Goal: Task Accomplishment & Management: Use online tool/utility

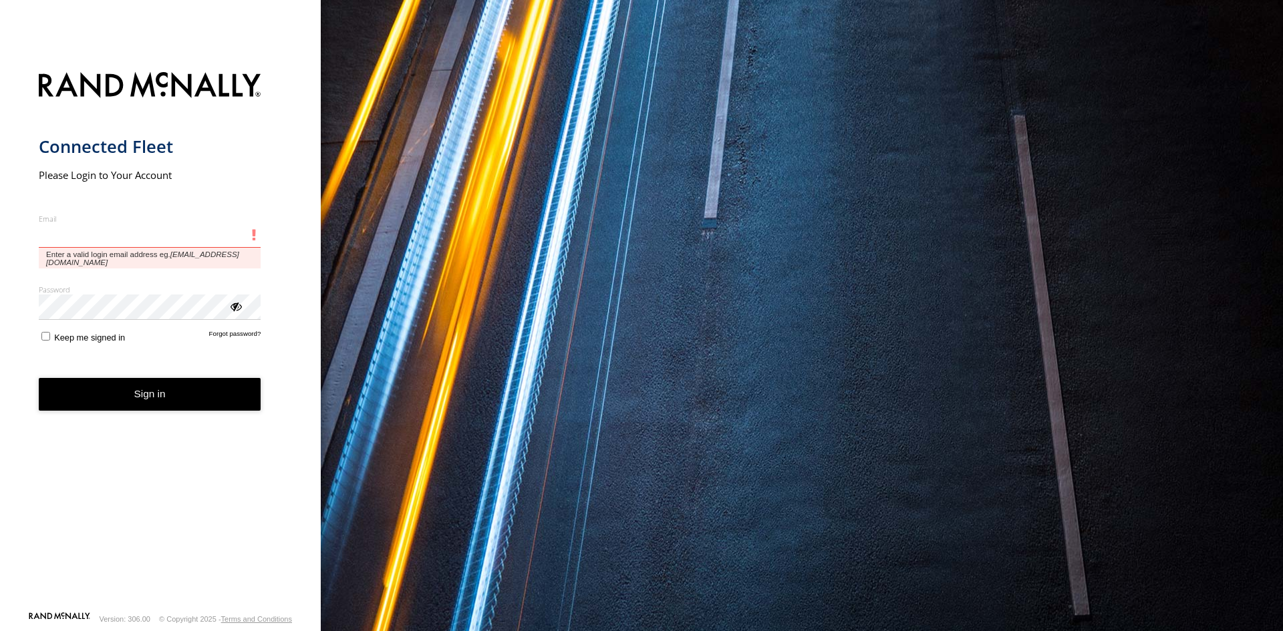
type input "**********"
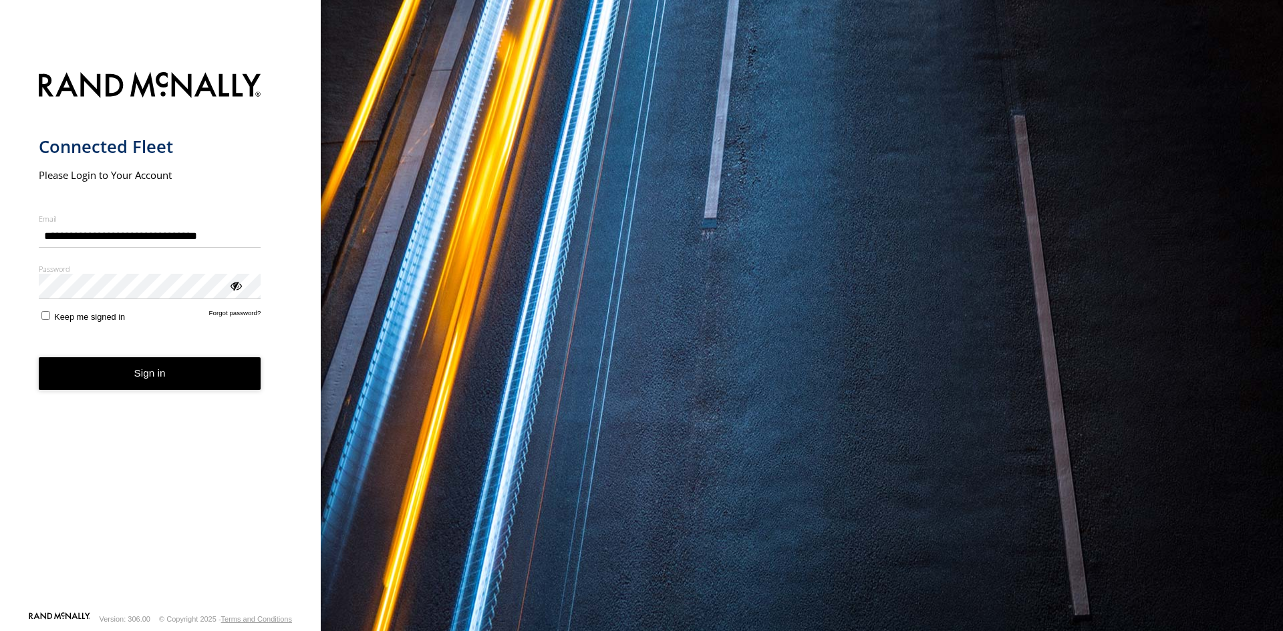
click at [147, 385] on button "Sign in" at bounding box center [150, 373] width 222 height 33
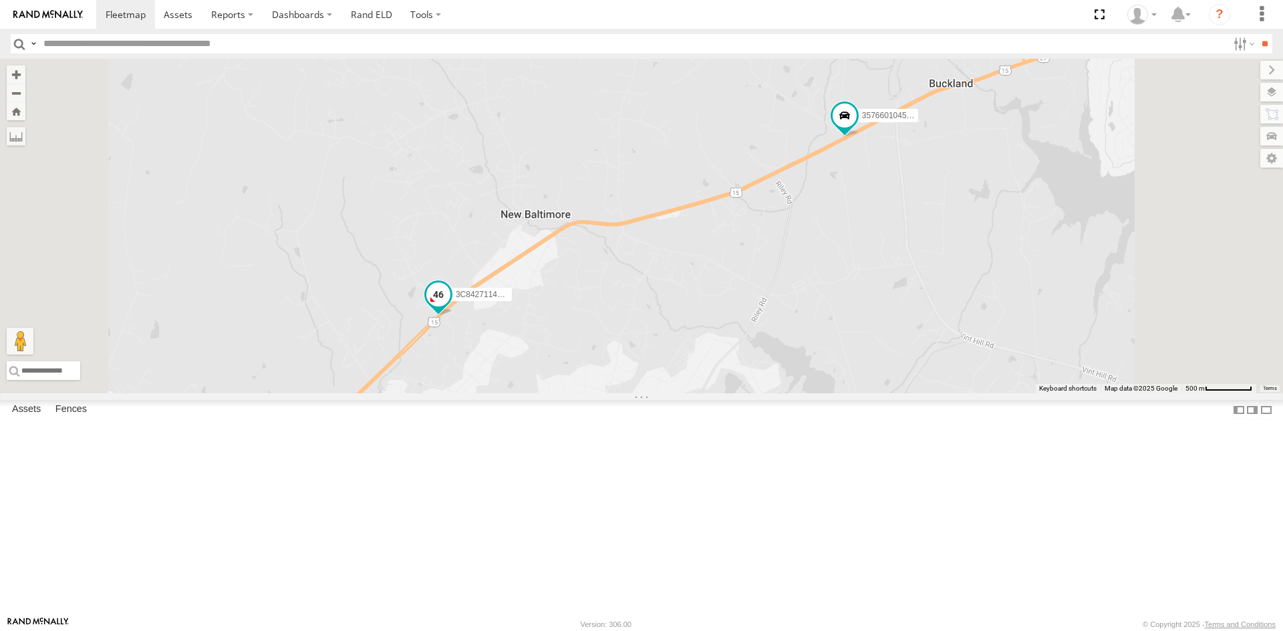
click at [450, 307] on span at bounding box center [438, 295] width 24 height 24
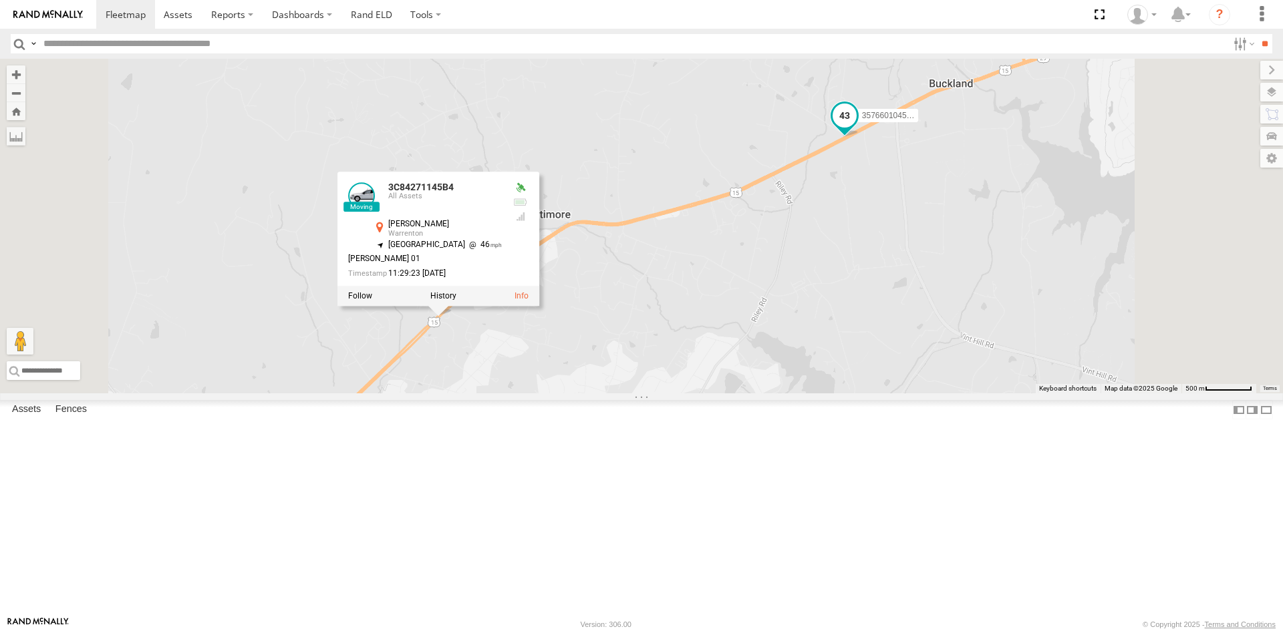
click at [856, 128] on span at bounding box center [844, 116] width 24 height 24
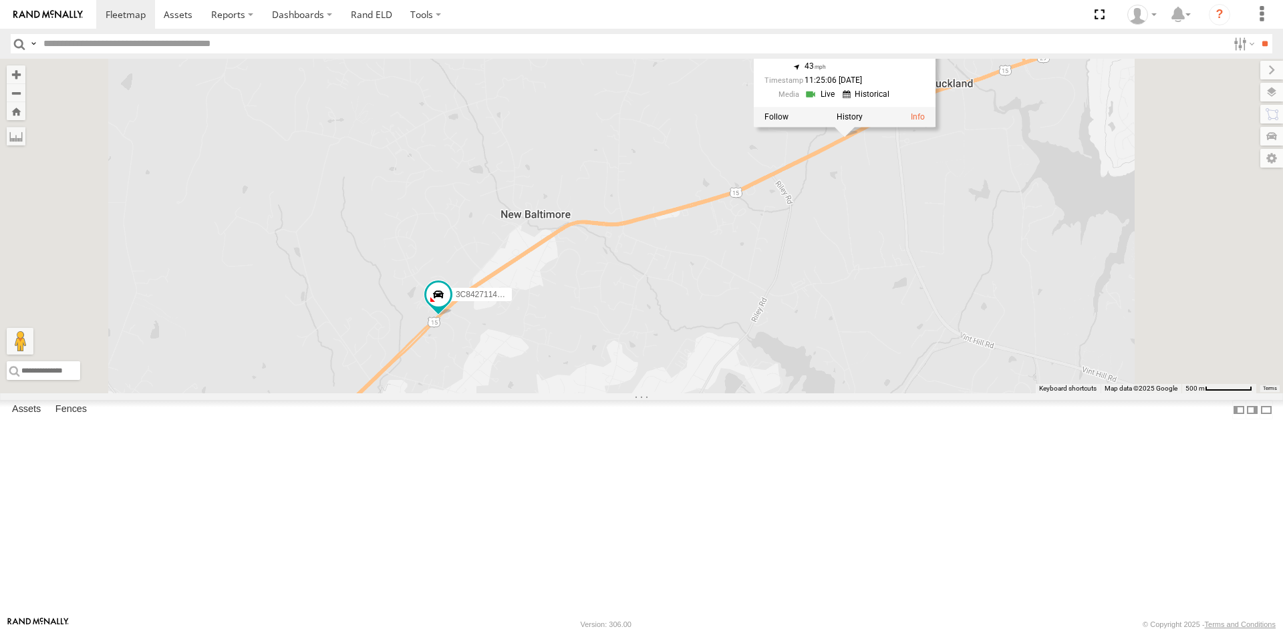
click at [838, 101] on link at bounding box center [821, 94] width 34 height 13
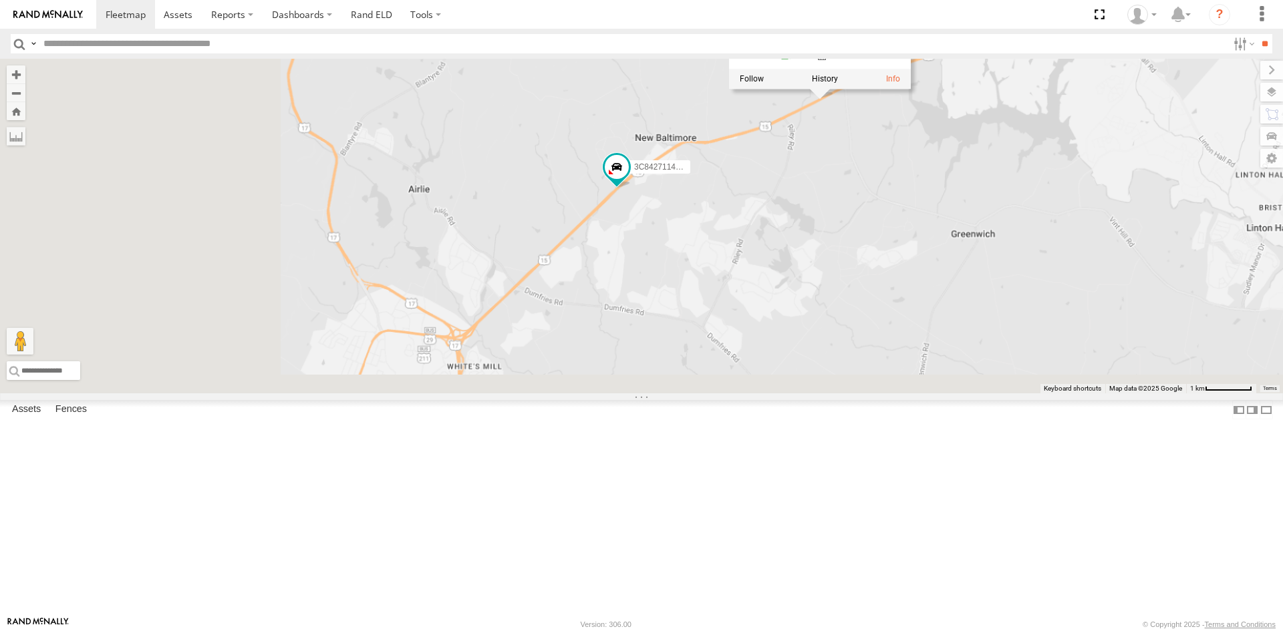
drag, startPoint x: 716, startPoint y: 468, endPoint x: 876, endPoint y: 279, distance: 247.9
click at [876, 279] on div "357660104512769 3C84271145B4 357660104512769 All Assets Lee Hwy Warrenton 38.77…" at bounding box center [641, 226] width 1283 height 335
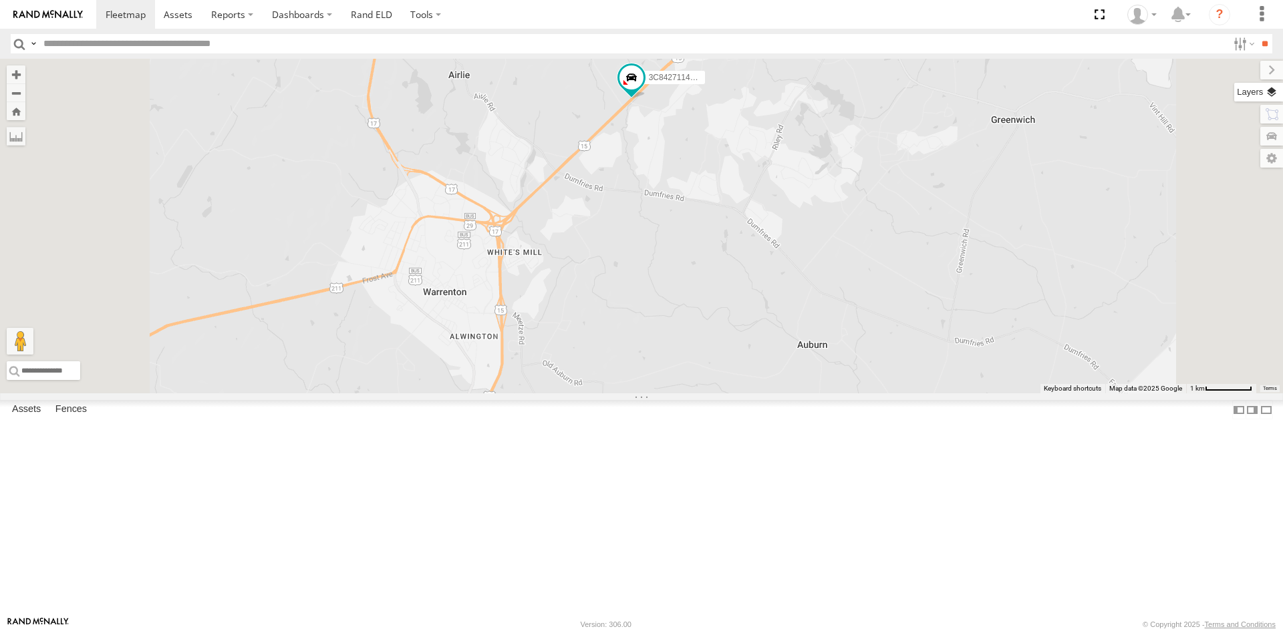
click at [1267, 95] on label at bounding box center [1258, 92] width 49 height 19
click at [0, 0] on span "Basemaps" at bounding box center [0, 0] width 0 height 0
click at [0, 0] on span "Satellite + Roadmap" at bounding box center [0, 0] width 0 height 0
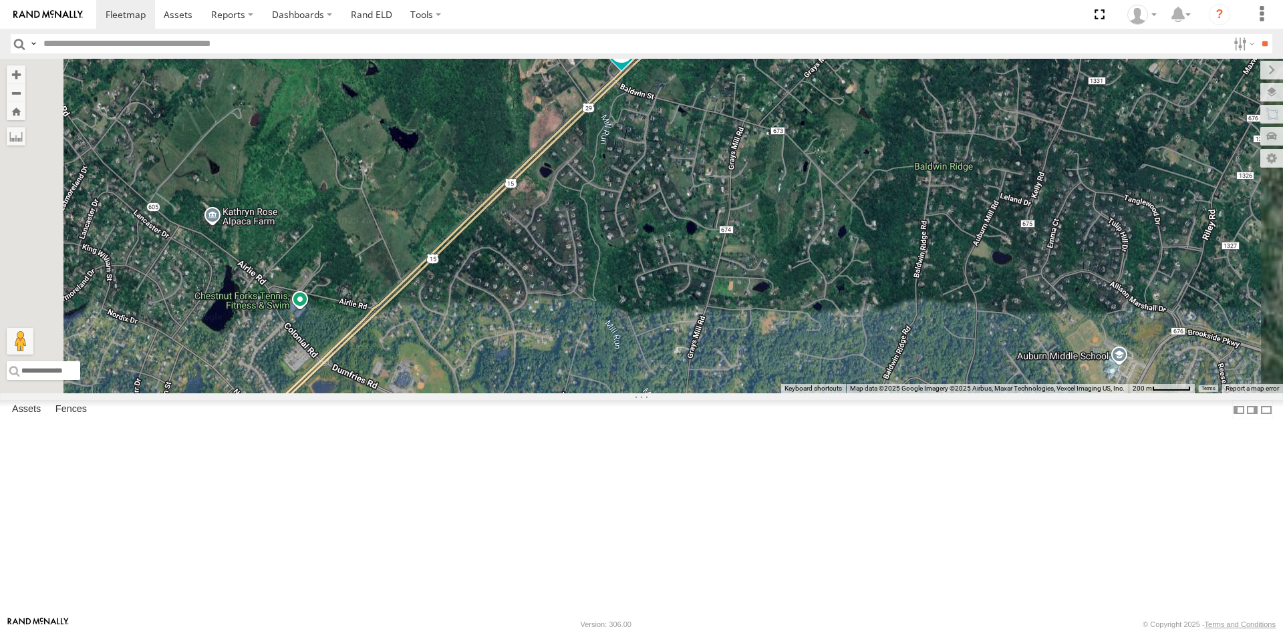
click at [917, 253] on div "357660104512769 3C84271145B4 357660104512769 All Assets Lee Hwy Warrenton 38.77…" at bounding box center [641, 226] width 1283 height 335
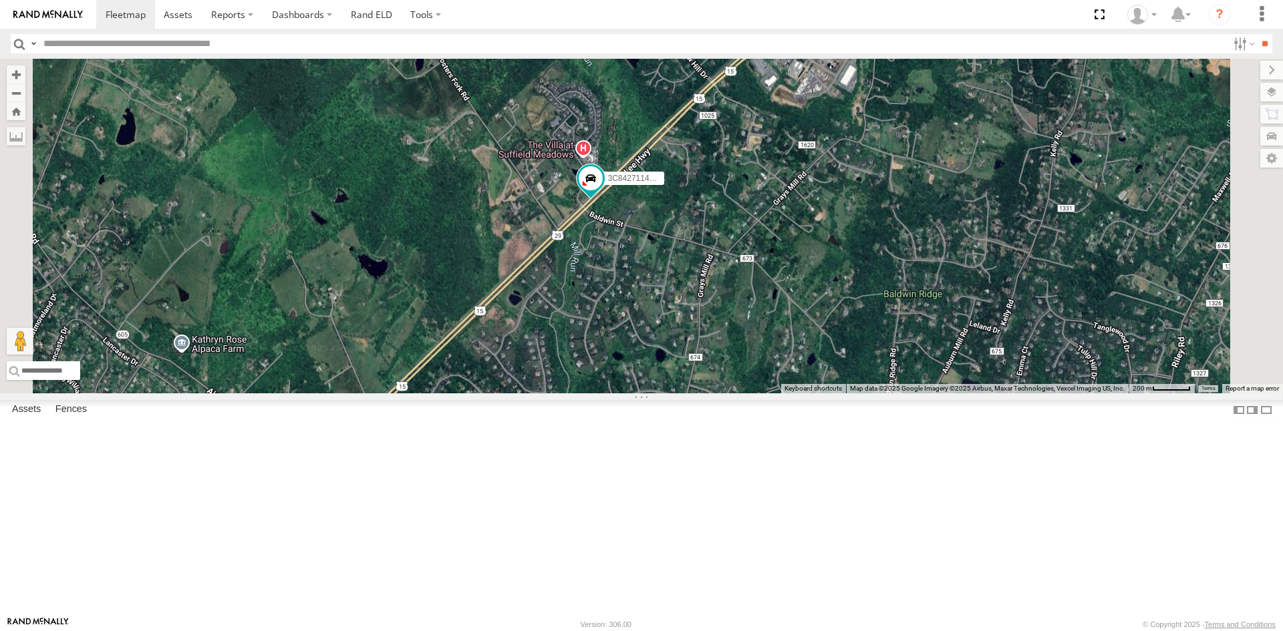
drag, startPoint x: 822, startPoint y: 224, endPoint x: 791, endPoint y: 353, distance: 132.7
click at [791, 353] on div "357660104512769 3C84271145B4" at bounding box center [641, 226] width 1283 height 335
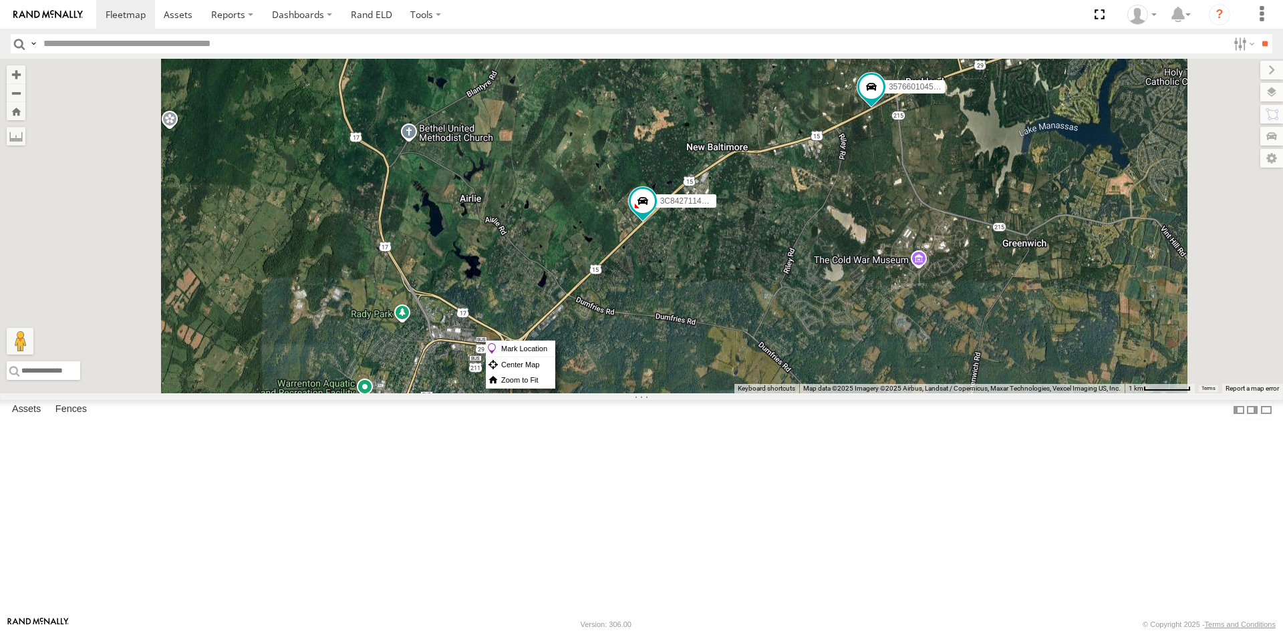
drag, startPoint x: 820, startPoint y: 341, endPoint x: 1146, endPoint y: 514, distance: 370.0
click at [0, 0] on div "Basemaps Roadmap Terrain Satellite Satellite + Roadmap" at bounding box center [0, 0] width 0 height 0
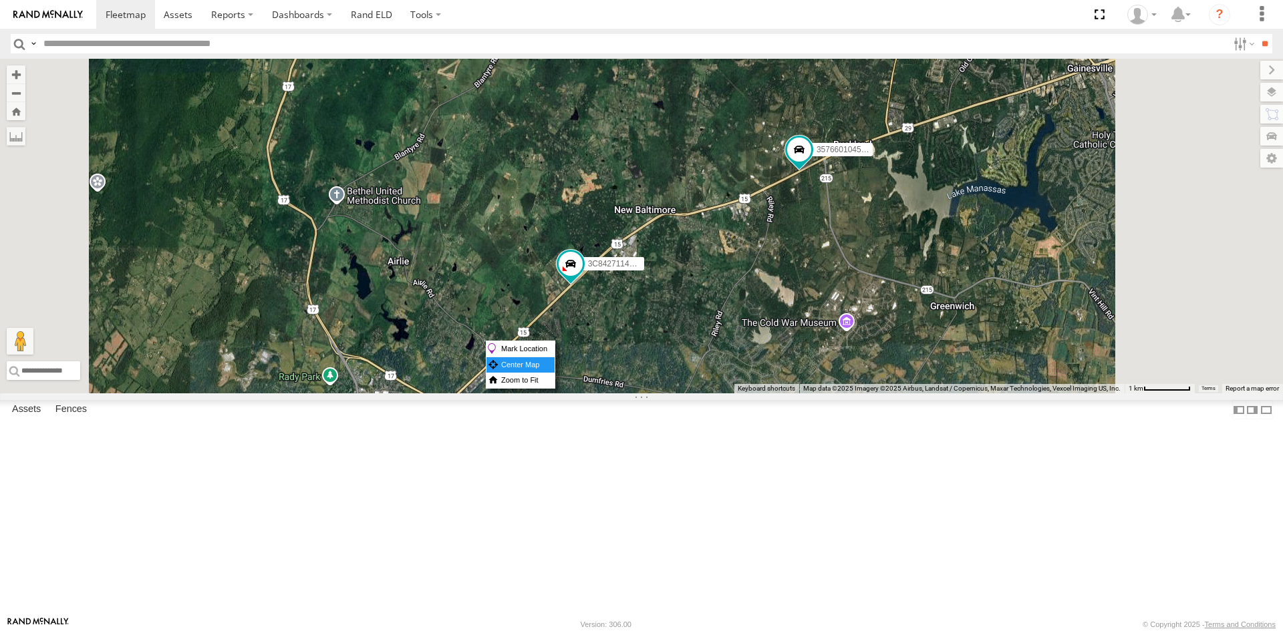
drag, startPoint x: 971, startPoint y: 275, endPoint x: 858, endPoint y: 369, distance: 147.5
click at [858, 369] on div "← Move left → Move right ↑ Move up ↓ Move down + Zoom in - Zoom out Home Jump l…" at bounding box center [641, 226] width 1283 height 335
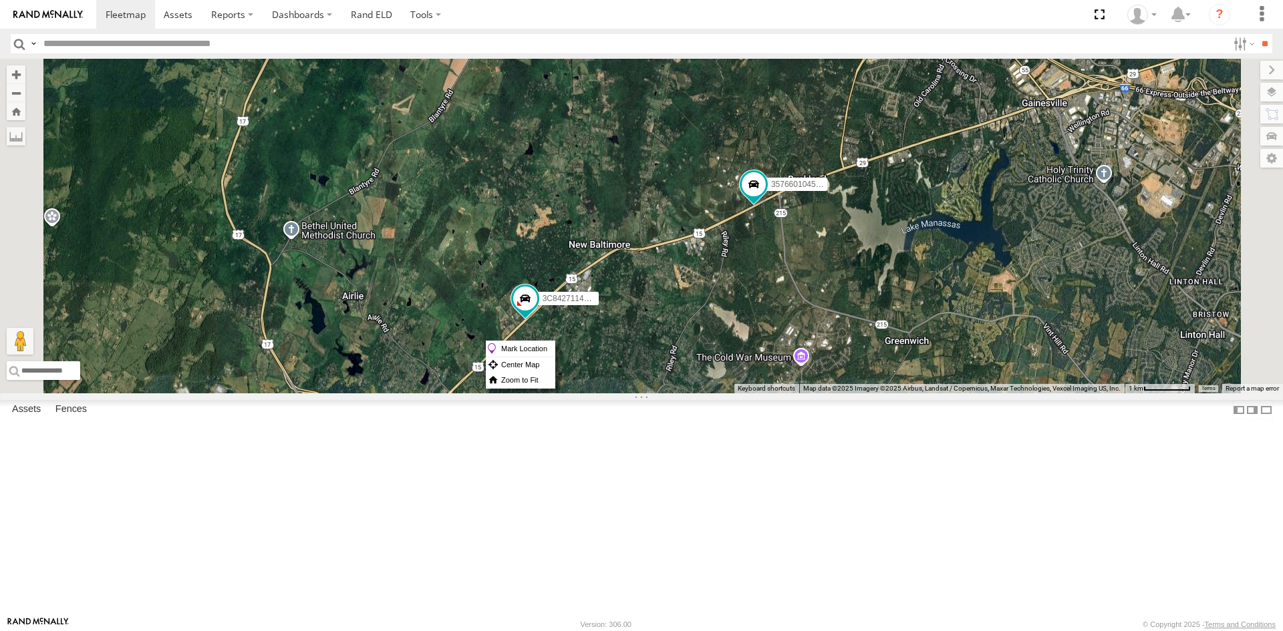
click at [0, 0] on div "Basemaps Roadmap Terrain Satellite Satellite + Roadmap" at bounding box center [0, 0] width 0 height 0
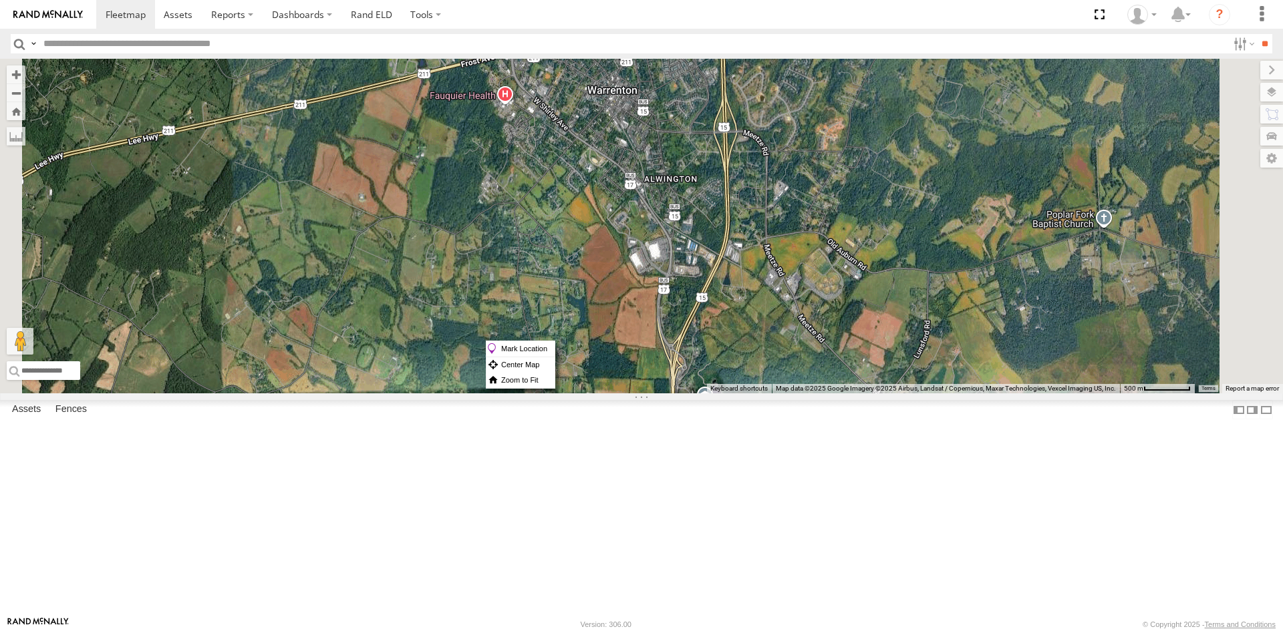
click at [0, 0] on div "3C84271145B4" at bounding box center [0, 0] width 0 height 0
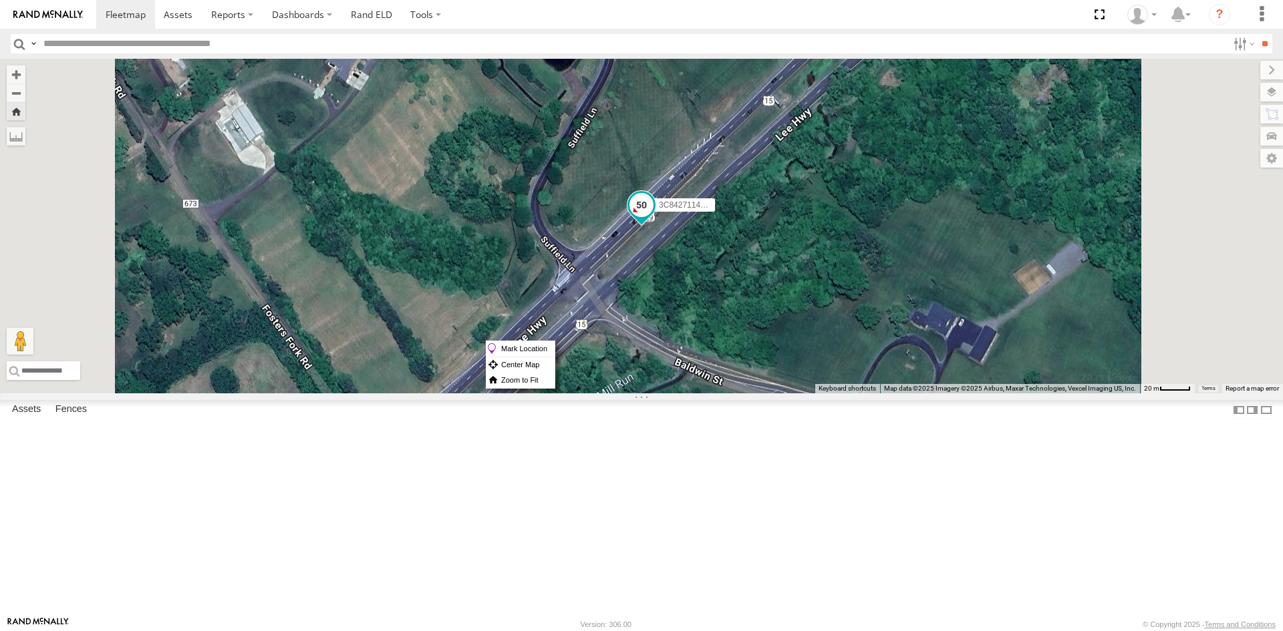
click at [653, 216] on span at bounding box center [641, 204] width 24 height 24
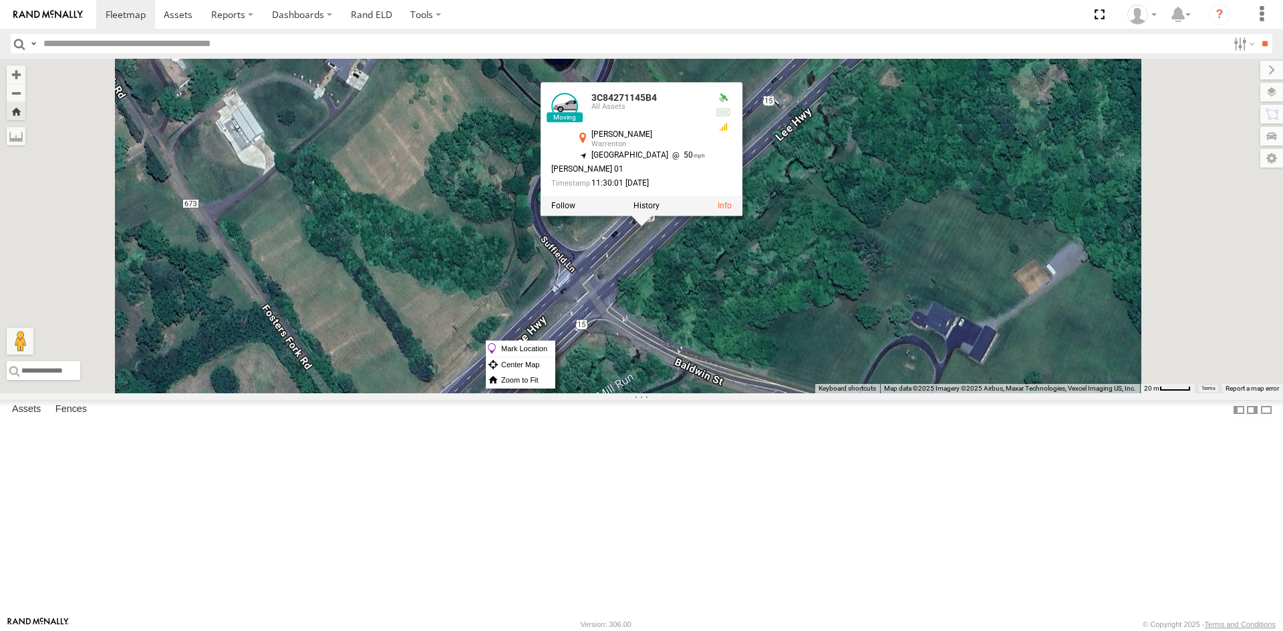
click at [742, 216] on div at bounding box center [641, 206] width 202 height 20
click at [878, 324] on div "3C84271145B4 3C84271145B4 All Assets Lee Hwy Warrenton 38.75219 , -77.74739 Sou…" at bounding box center [641, 226] width 1283 height 335
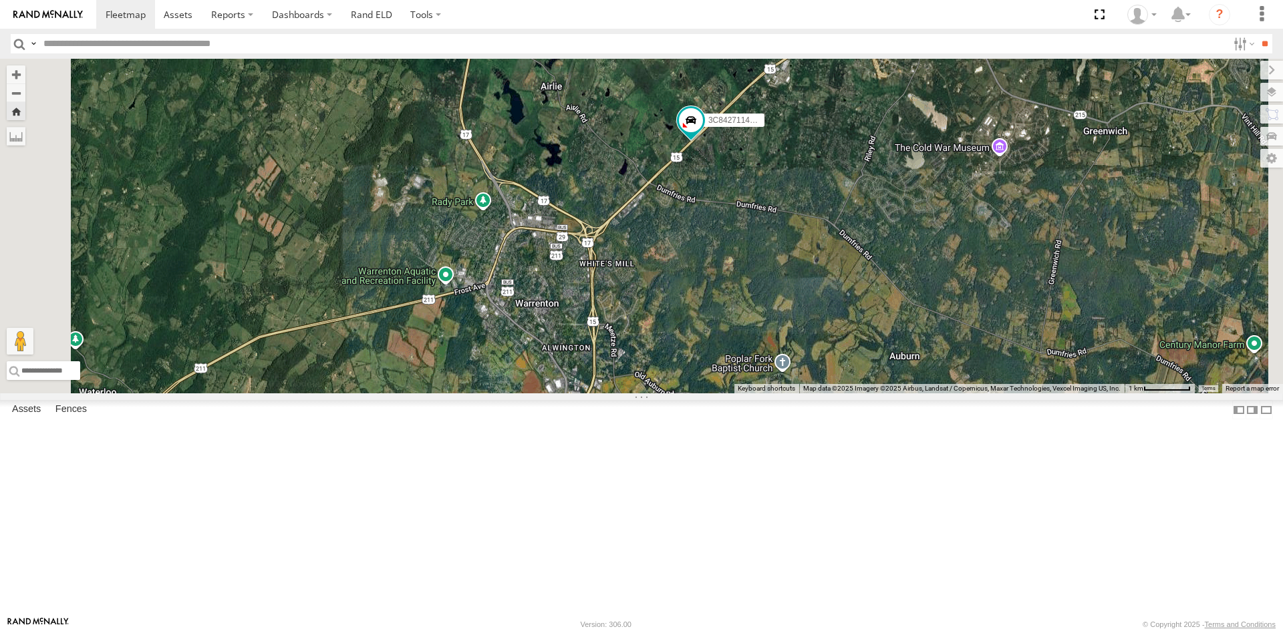
drag, startPoint x: 798, startPoint y: 473, endPoint x: 849, endPoint y: 399, distance: 90.2
click at [852, 393] on div "3C84271145B4" at bounding box center [641, 226] width 1283 height 335
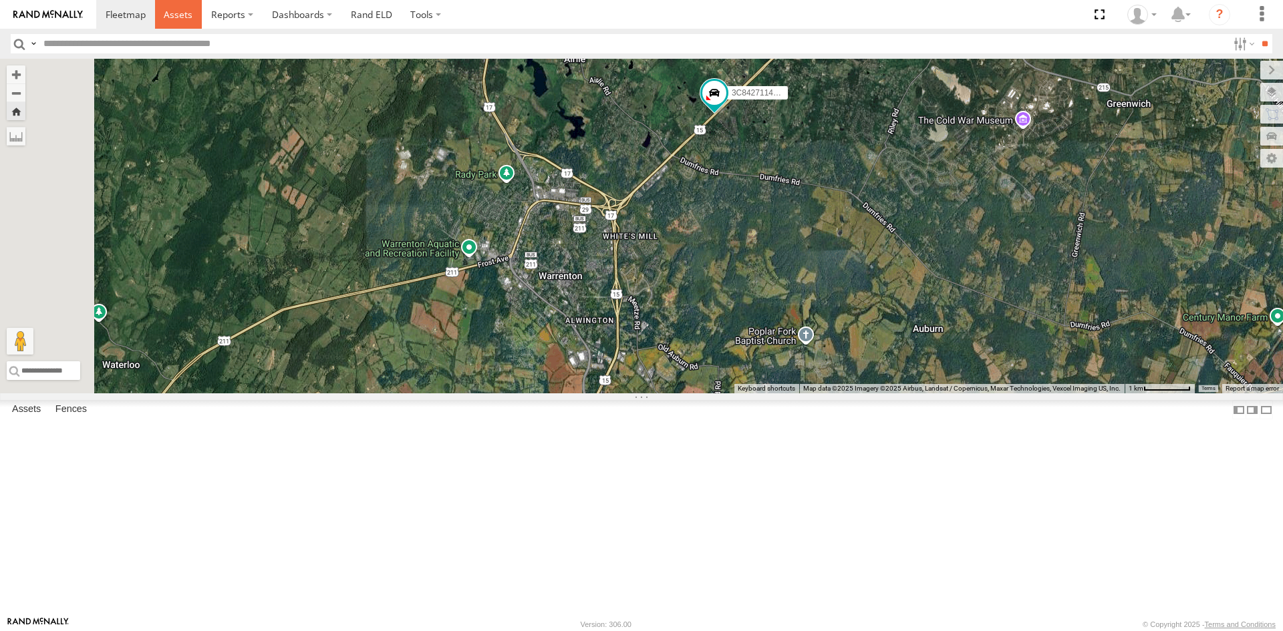
click at [178, 15] on span at bounding box center [178, 14] width 29 height 13
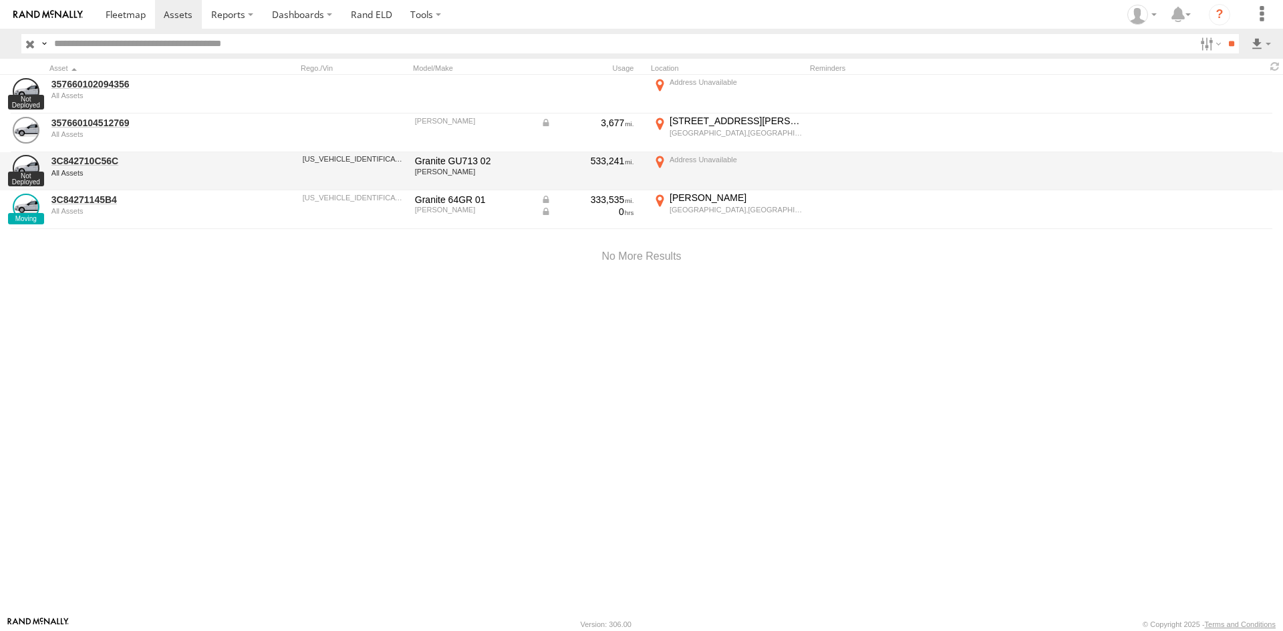
click at [131, 184] on div "3C842710C56C All Assets" at bounding box center [142, 172] width 187 height 36
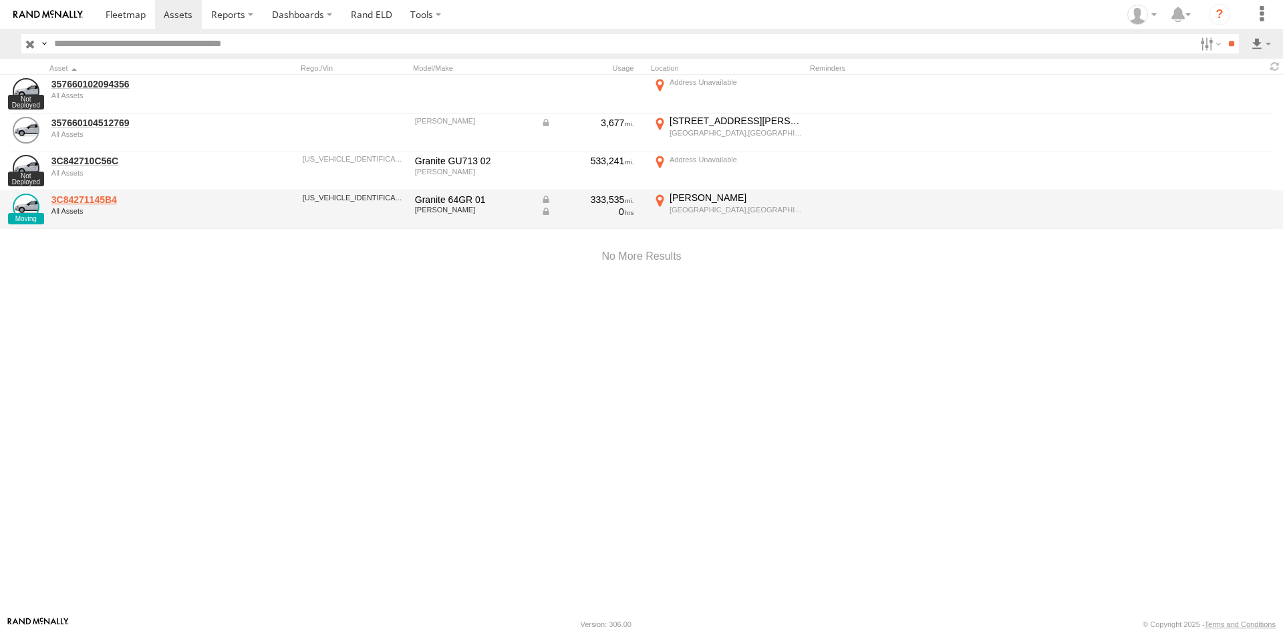
click at [136, 201] on link "3C84271145B4" at bounding box center [142, 200] width 183 height 12
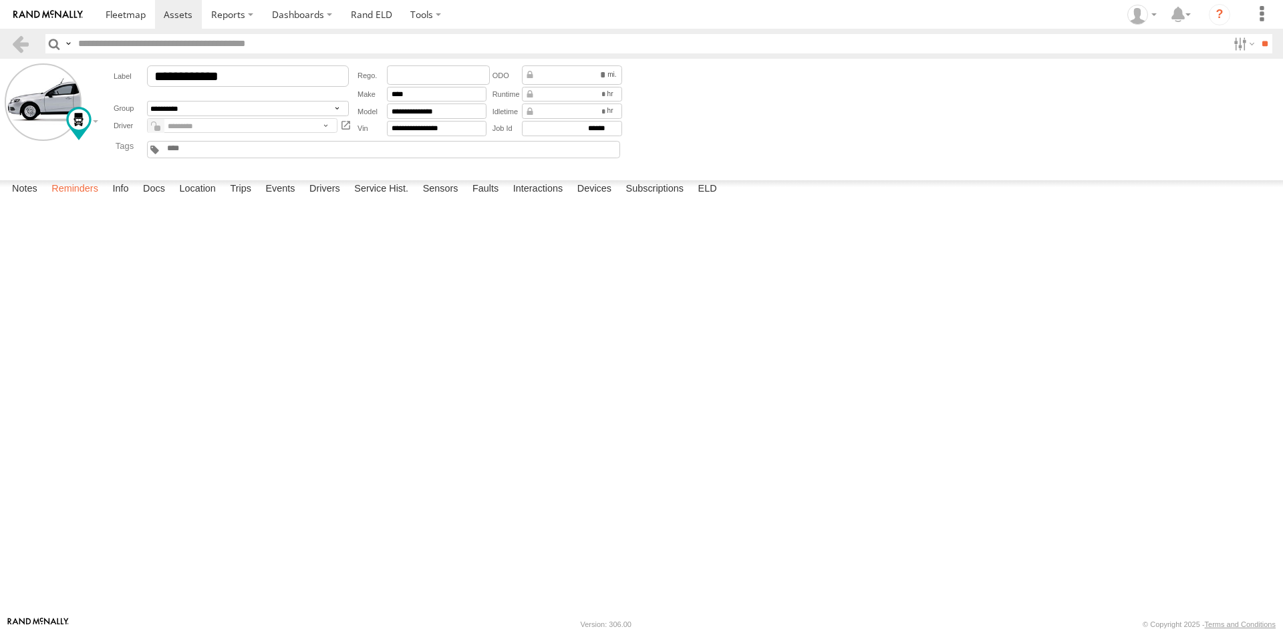
click at [82, 199] on label "Reminders" at bounding box center [75, 189] width 60 height 19
click at [124, 199] on label "Info" at bounding box center [120, 189] width 29 height 19
click at [150, 199] on label "Docs" at bounding box center [153, 189] width 35 height 19
click at [0, 0] on div at bounding box center [0, 0] width 0 height 0
click at [120, 9] on span at bounding box center [126, 14] width 40 height 13
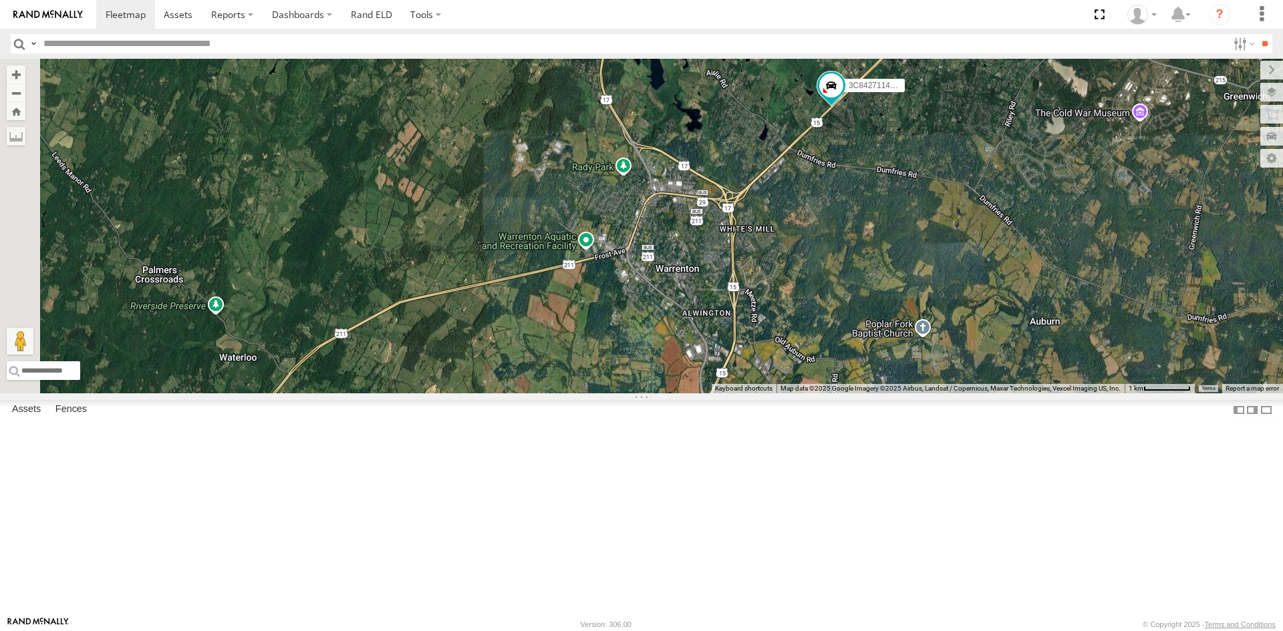
drag, startPoint x: 985, startPoint y: 269, endPoint x: 1062, endPoint y: 230, distance: 86.0
click at [1062, 230] on div "357660104512769 3C84271145B4" at bounding box center [641, 226] width 1283 height 335
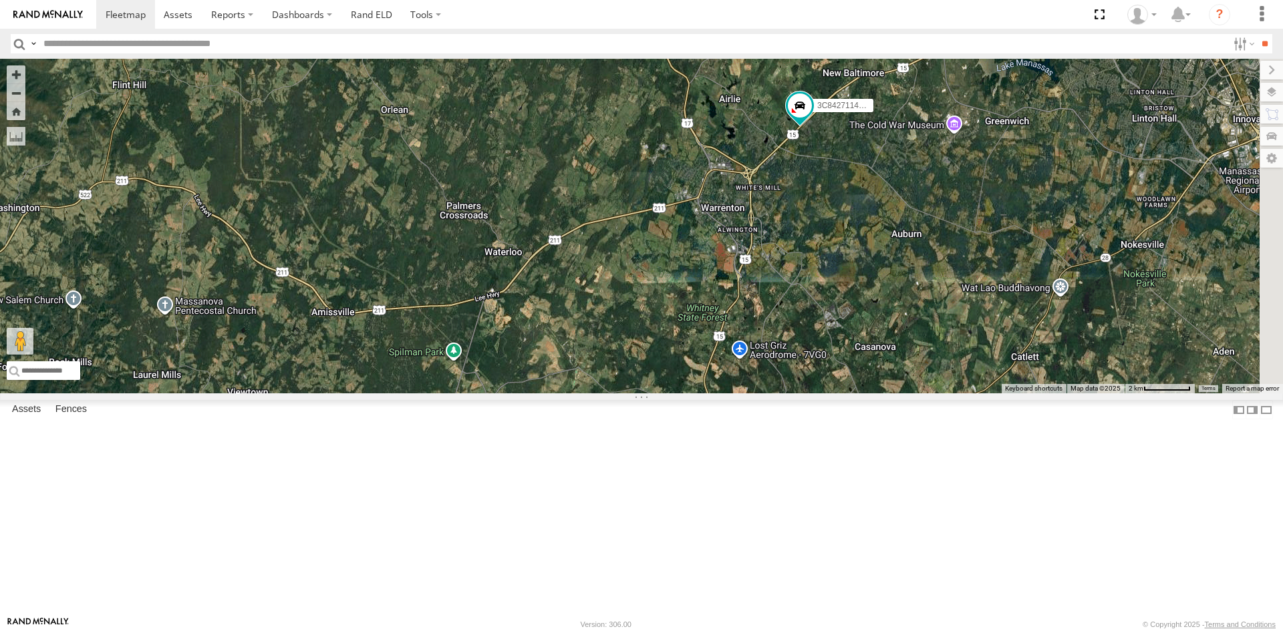
drag, startPoint x: 1140, startPoint y: 235, endPoint x: 884, endPoint y: 352, distance: 281.3
click at [884, 352] on div "357660104512769 3C84271145B4" at bounding box center [641, 226] width 1283 height 335
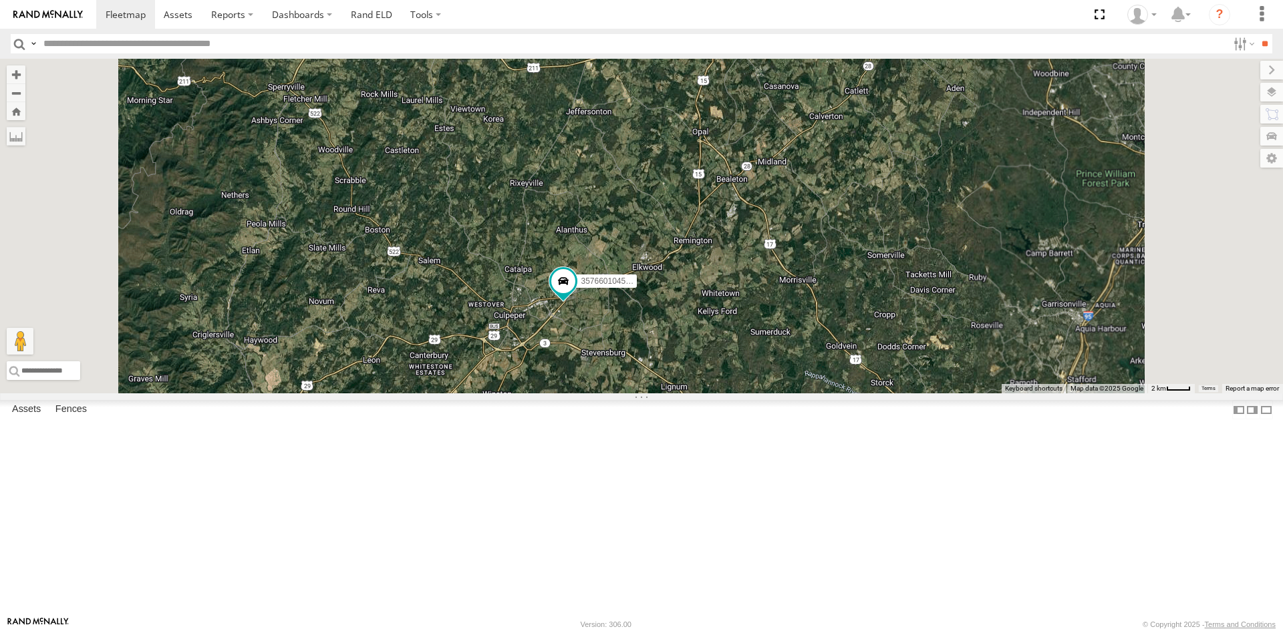
drag, startPoint x: 938, startPoint y: 556, endPoint x: 961, endPoint y: 291, distance: 266.2
click at [961, 290] on div "357660104512769" at bounding box center [641, 226] width 1283 height 335
